Goal: Find contact information

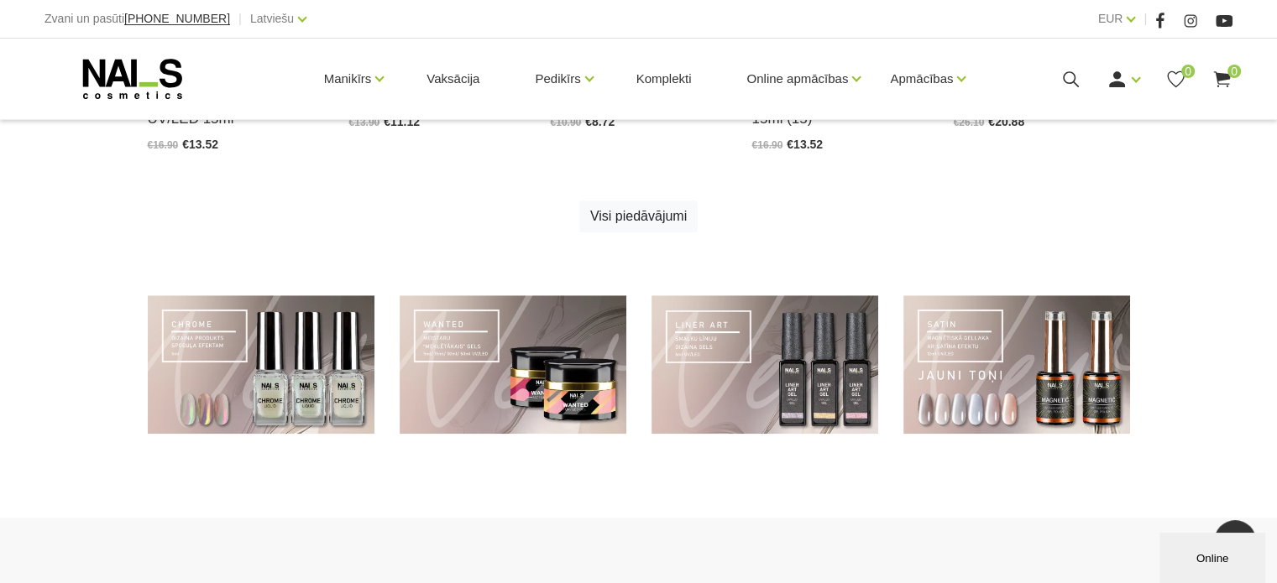
scroll to position [1363, 0]
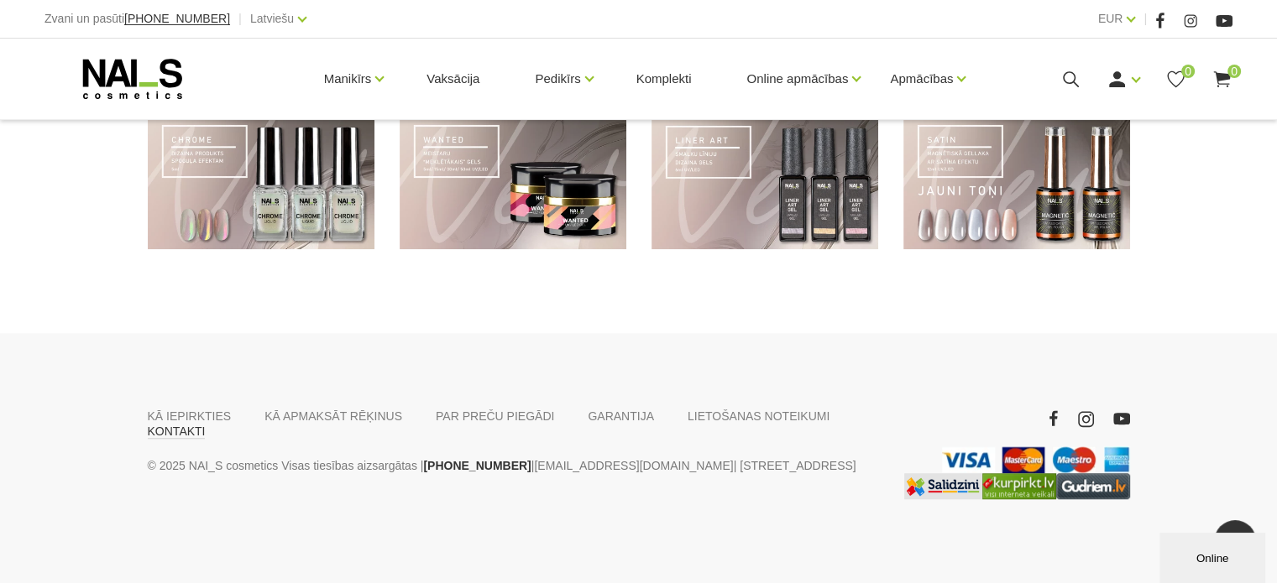
click at [206, 424] on link "KONTAKTI" at bounding box center [177, 431] width 58 height 15
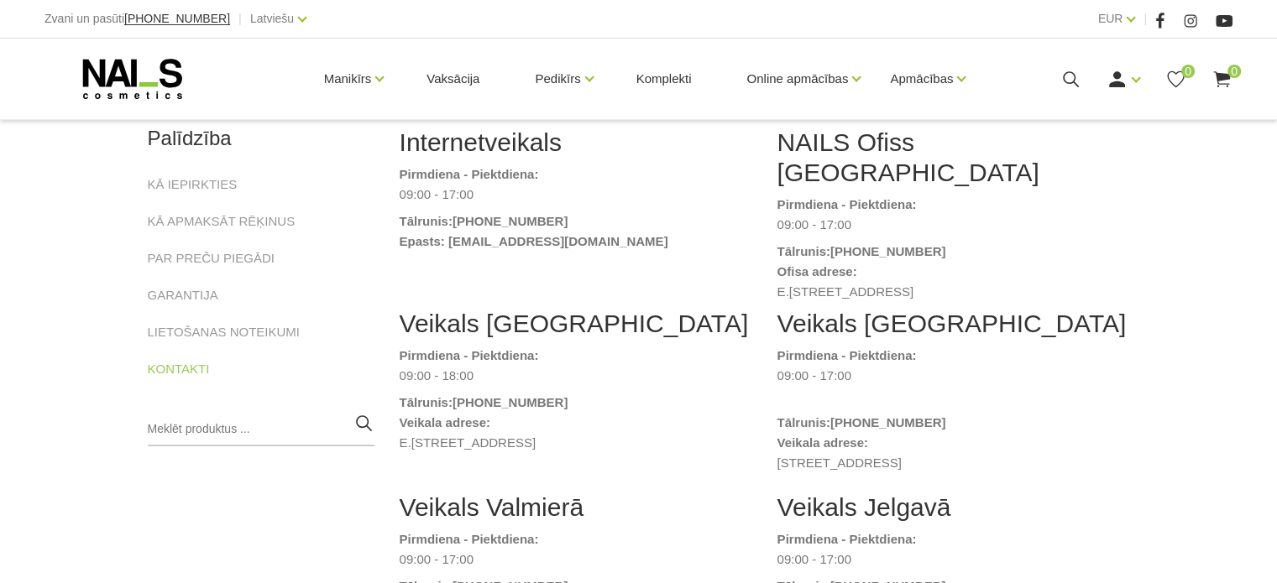
scroll to position [252, 0]
